Goal: Information Seeking & Learning: Learn about a topic

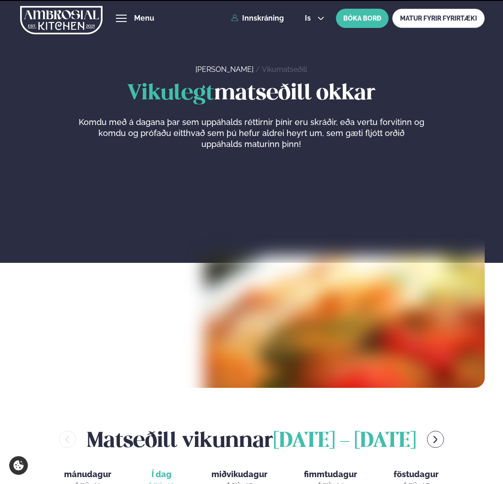
scroll to position [275, 0]
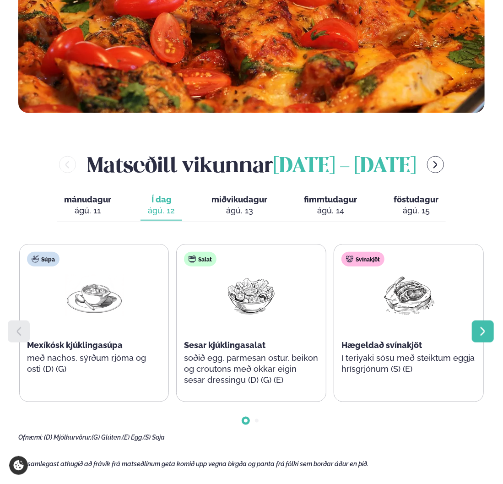
click at [484, 330] on icon at bounding box center [483, 331] width 5 height 9
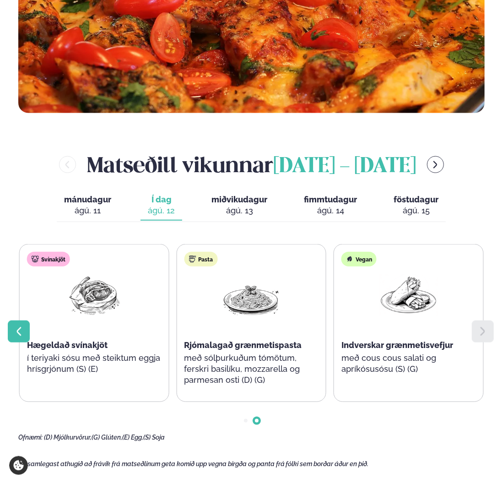
click at [18, 332] on icon at bounding box center [18, 331] width 11 height 11
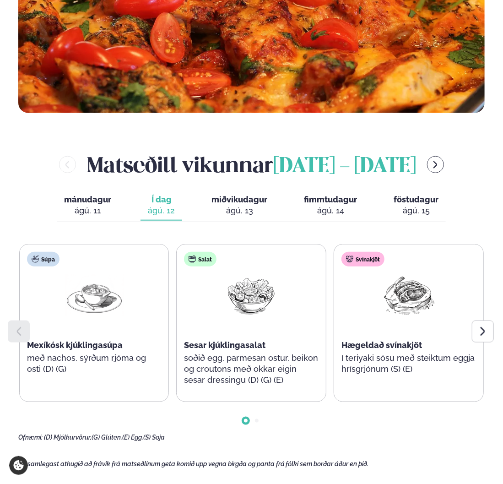
click at [20, 333] on icon at bounding box center [18, 331] width 11 height 11
click at [238, 210] on div "ágú. 13" at bounding box center [240, 210] width 56 height 11
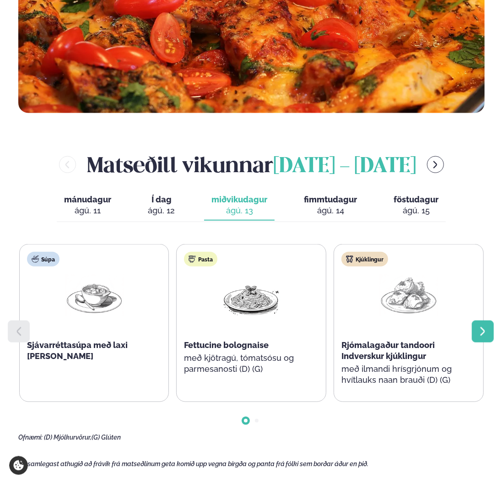
click at [486, 331] on icon at bounding box center [483, 331] width 11 height 11
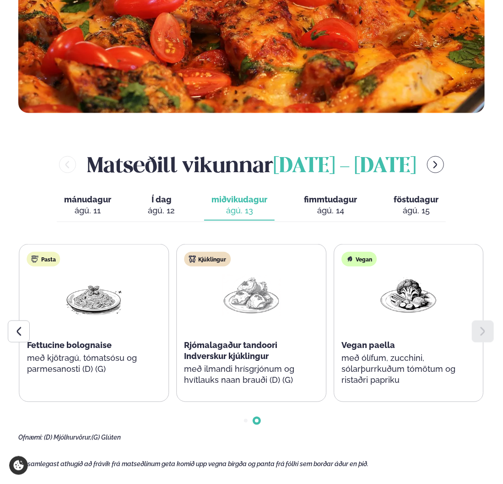
click at [335, 204] on button "fimmtudagur fim. [DATE]" at bounding box center [331, 205] width 68 height 30
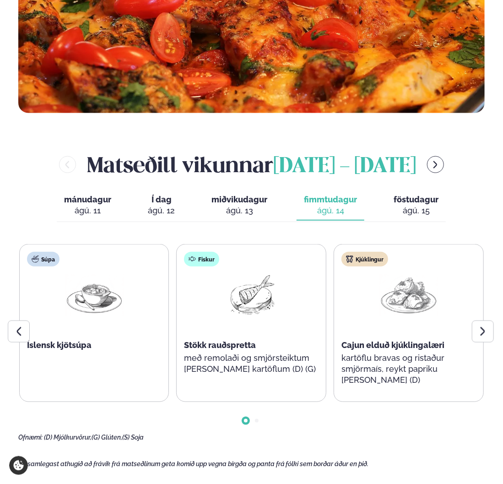
drag, startPoint x: 335, startPoint y: 204, endPoint x: 274, endPoint y: 237, distance: 68.6
click at [271, 237] on div "[PERSON_NAME] [DATE] - [DATE] mánudagur mán. [DATE] Í dag Í d. [DATE] miðvikuda…" at bounding box center [251, 296] width 467 height 292
click at [482, 332] on icon at bounding box center [483, 331] width 11 height 11
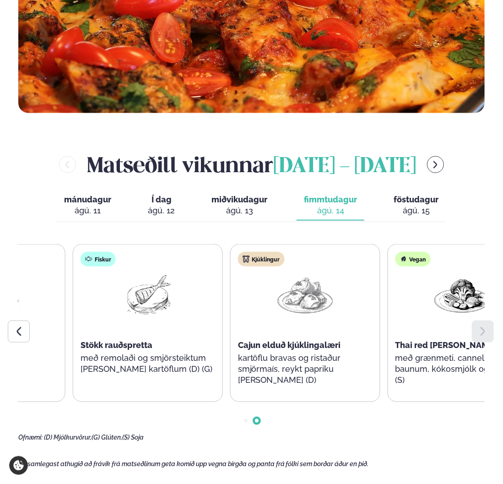
click at [266, 373] on div "Kjúklingur Cajun elduð kjúklingalæri kartöflu bravas og ristaður smjörmaís, rey…" at bounding box center [305, 324] width 149 height 158
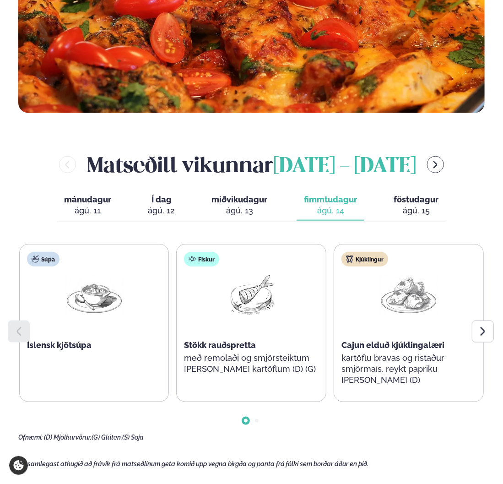
click at [409, 225] on div "[PERSON_NAME] [DATE] - [DATE] mánudagur mán. [DATE] Í dag Í d. [DATE] miðvikuda…" at bounding box center [251, 296] width 467 height 292
click at [409, 217] on button "föstudagur fös. [DATE]" at bounding box center [416, 205] width 60 height 30
